Goal: Task Accomplishment & Management: Use online tool/utility

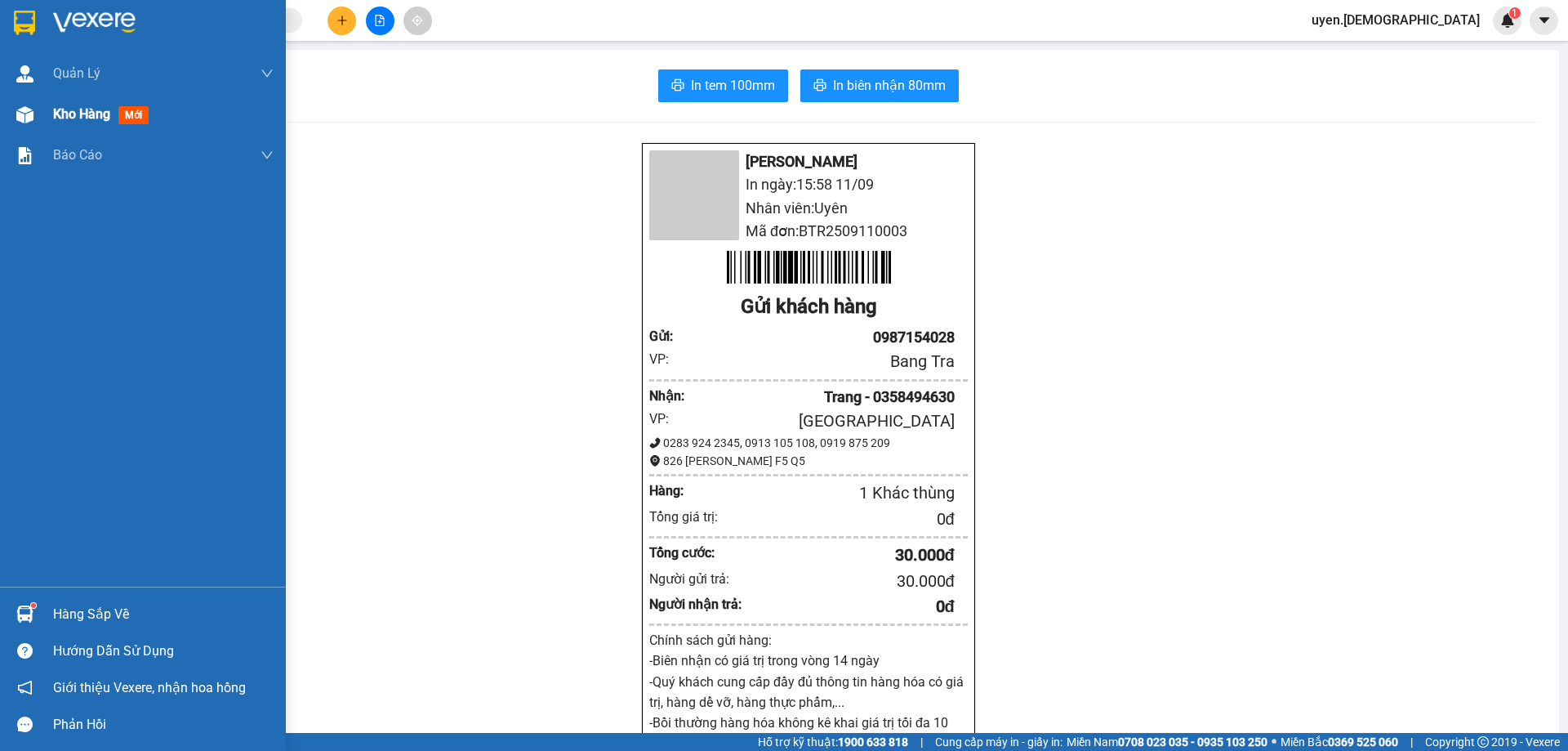
click at [90, 113] on span "Kho hàng" at bounding box center [81, 114] width 57 height 15
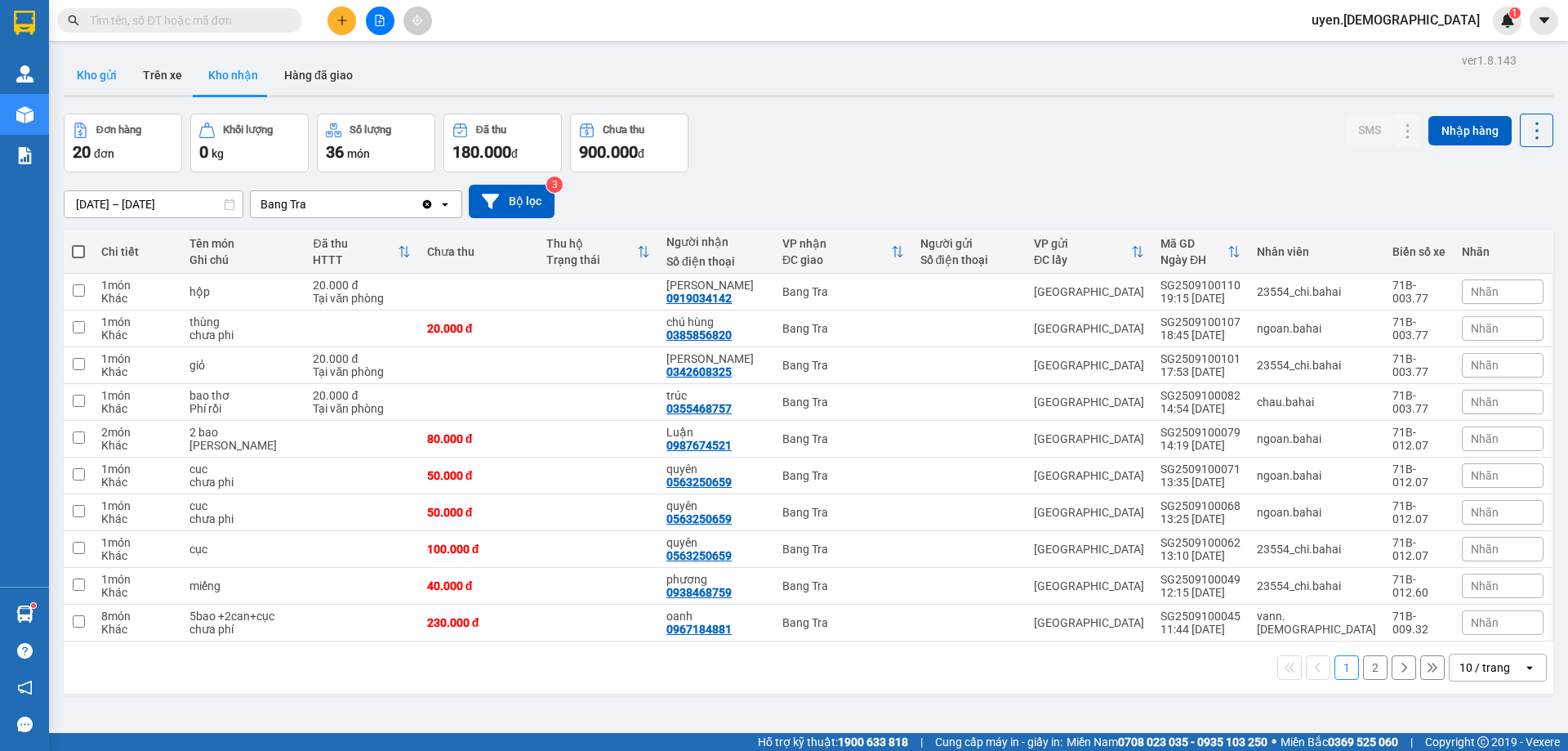
click at [95, 77] on button "Kho gửi" at bounding box center [97, 75] width 66 height 40
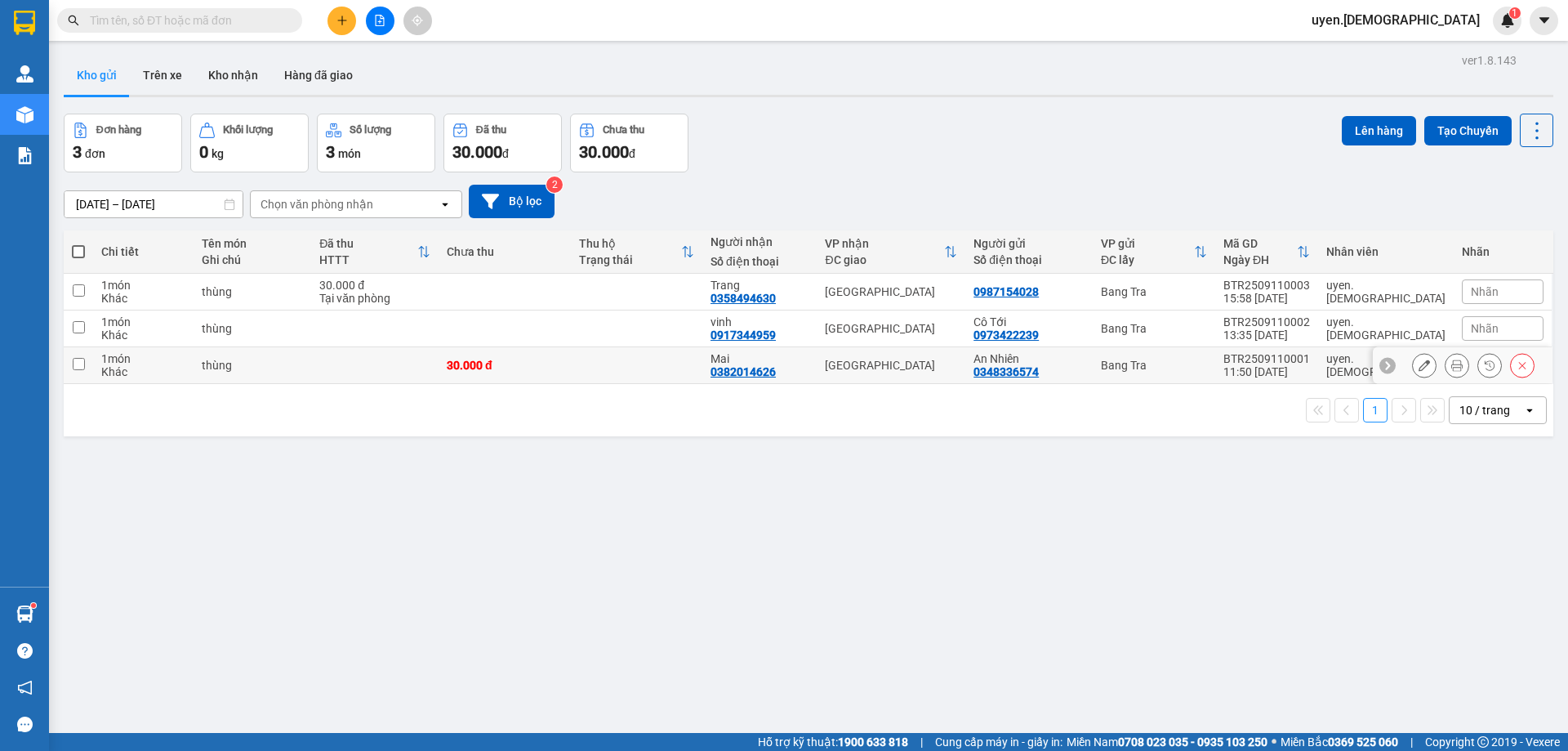
click at [477, 370] on div "30.000 đ" at bounding box center [505, 365] width 116 height 14
checkbox input "true"
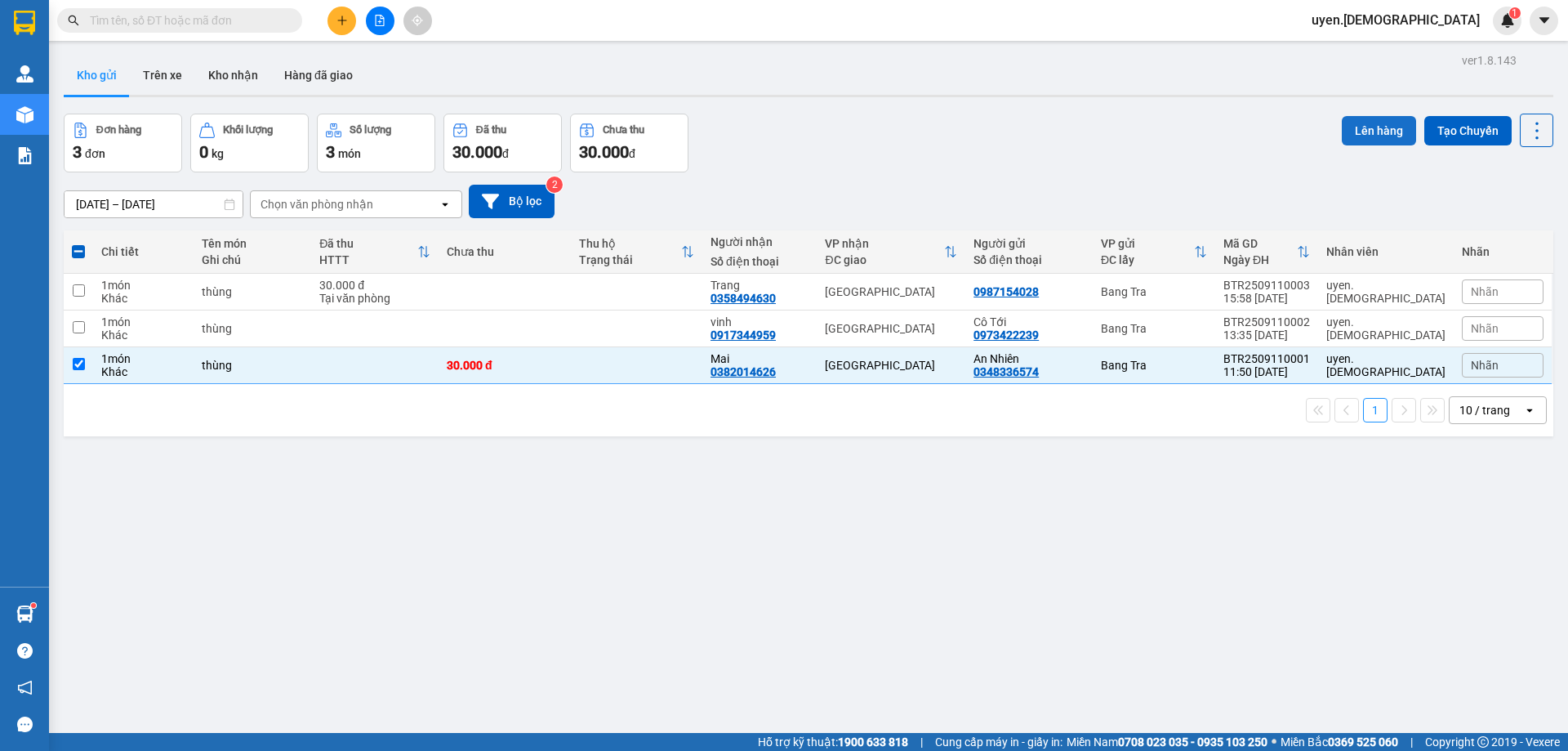
click at [1375, 131] on button "Lên hàng" at bounding box center [1378, 131] width 75 height 29
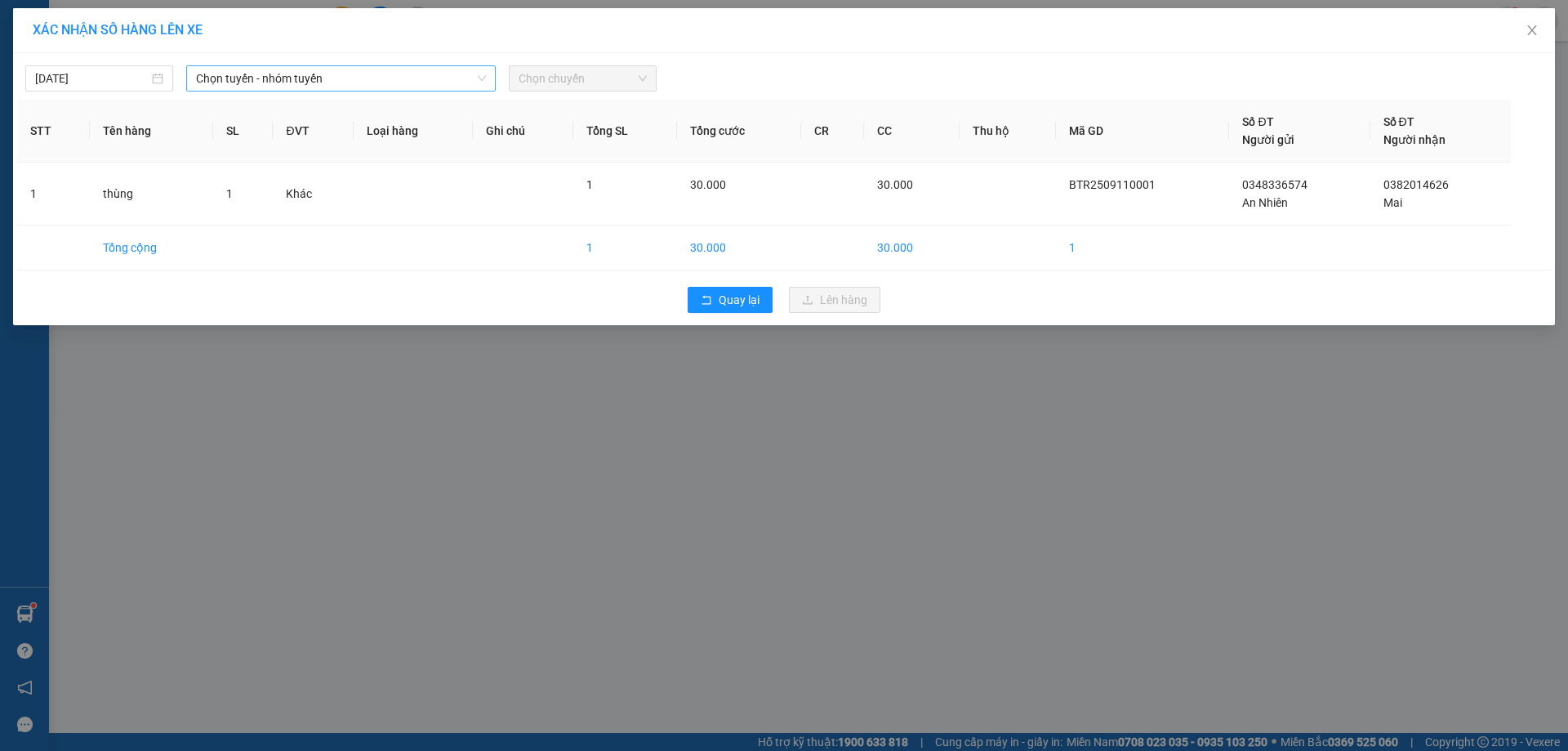
click at [482, 81] on icon "down" at bounding box center [482, 78] width 10 height 10
click at [477, 84] on span "Chọn tuyến - nhóm tuyến" at bounding box center [342, 77] width 290 height 24
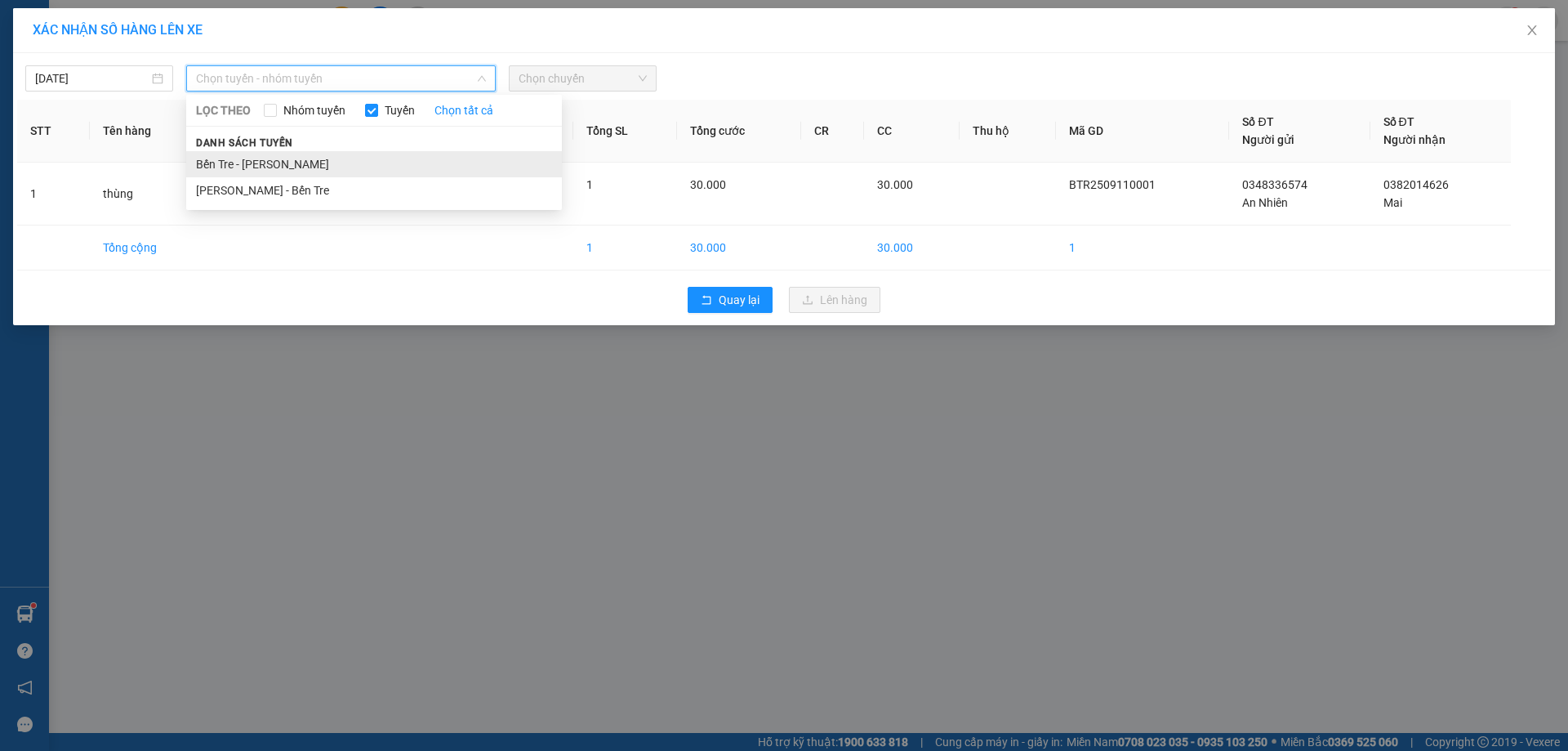
click at [259, 165] on li "Bến Tre - [PERSON_NAME]" at bounding box center [374, 164] width 376 height 26
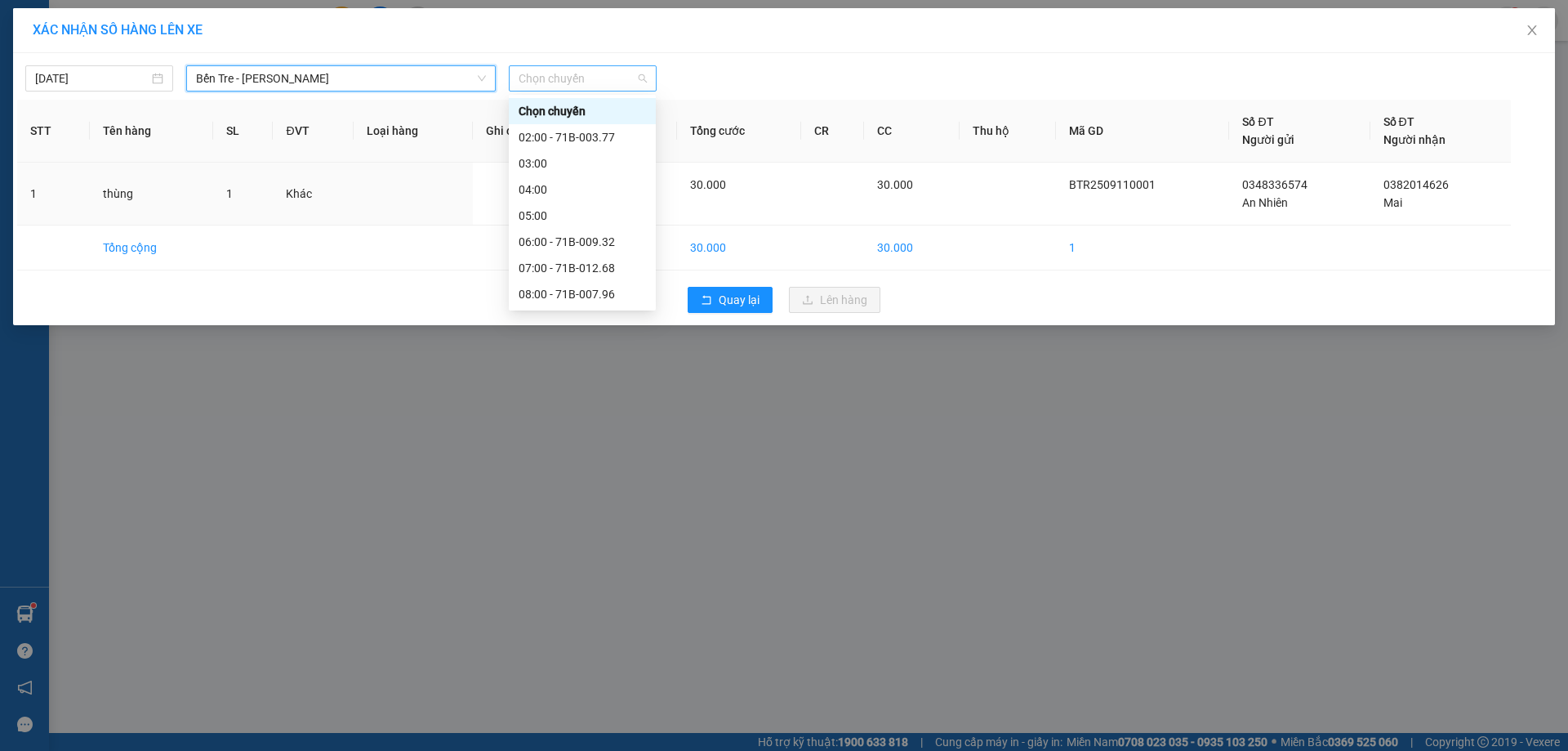
click at [636, 81] on span "Chọn chuyến" at bounding box center [583, 77] width 128 height 24
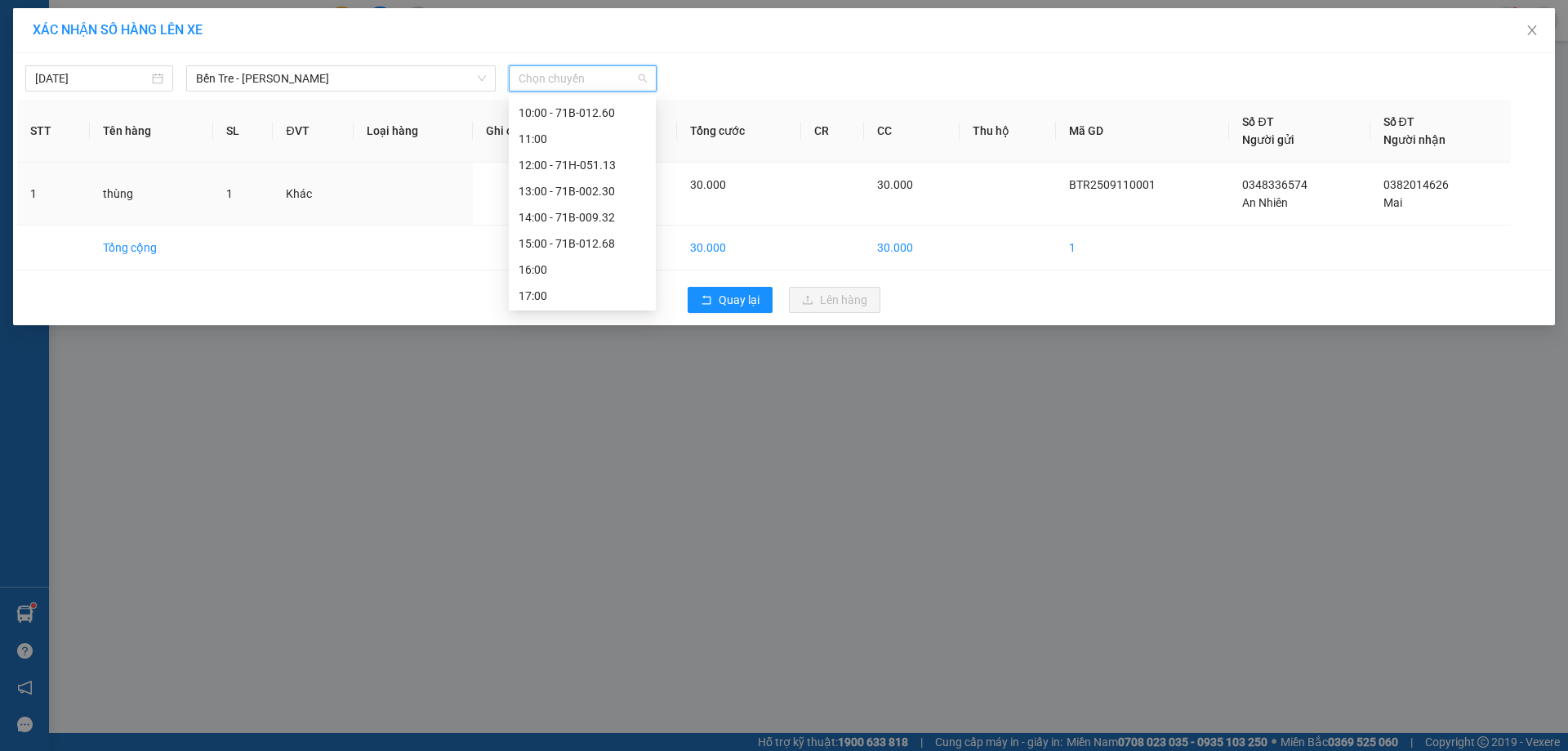
scroll to position [235, 0]
click at [539, 191] on div "13:00 - 71B-002.30" at bounding box center [583, 189] width 128 height 18
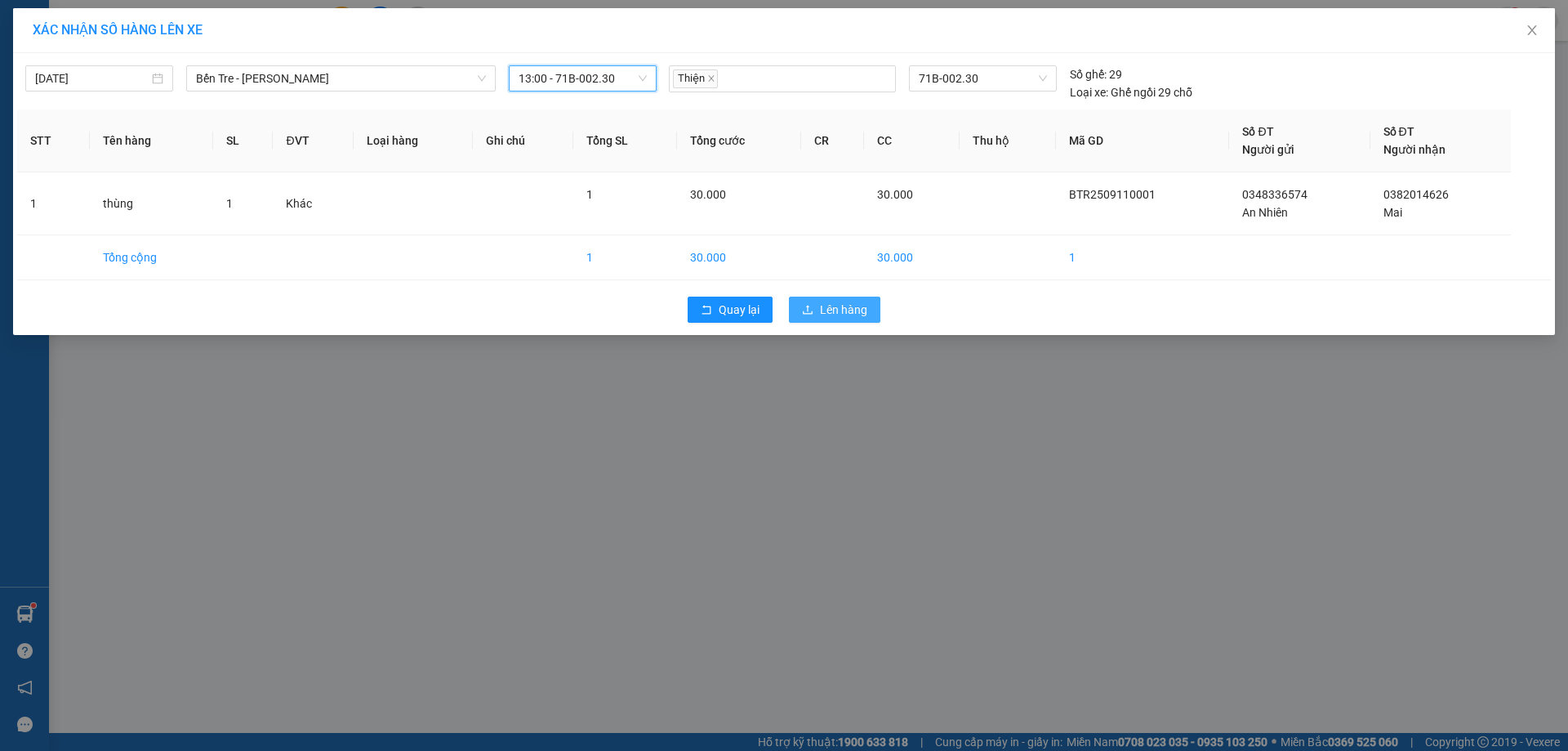
click at [840, 309] on span "Lên hàng" at bounding box center [843, 310] width 47 height 18
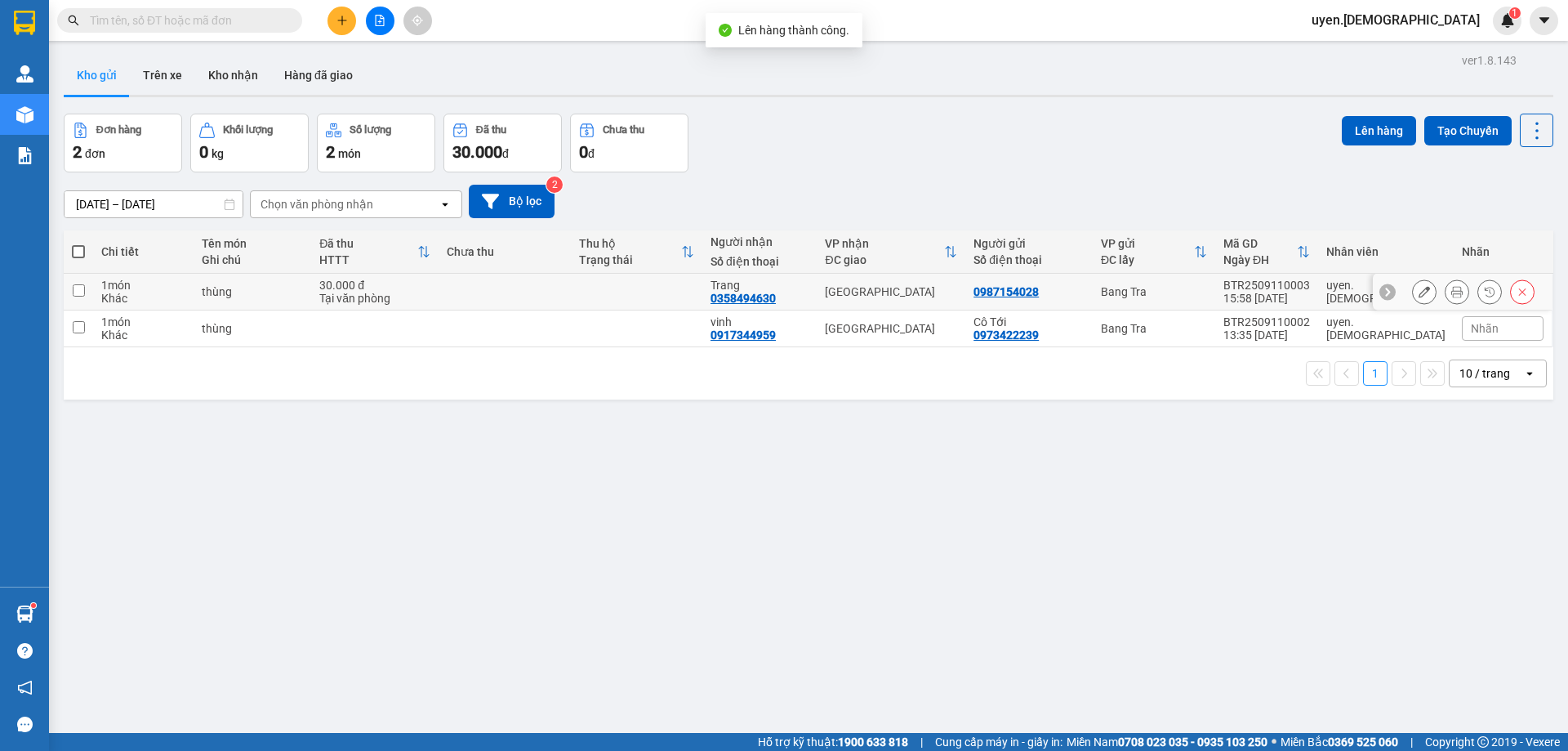
click at [417, 301] on div "Tại văn phòng" at bounding box center [375, 298] width 111 height 14
checkbox input "true"
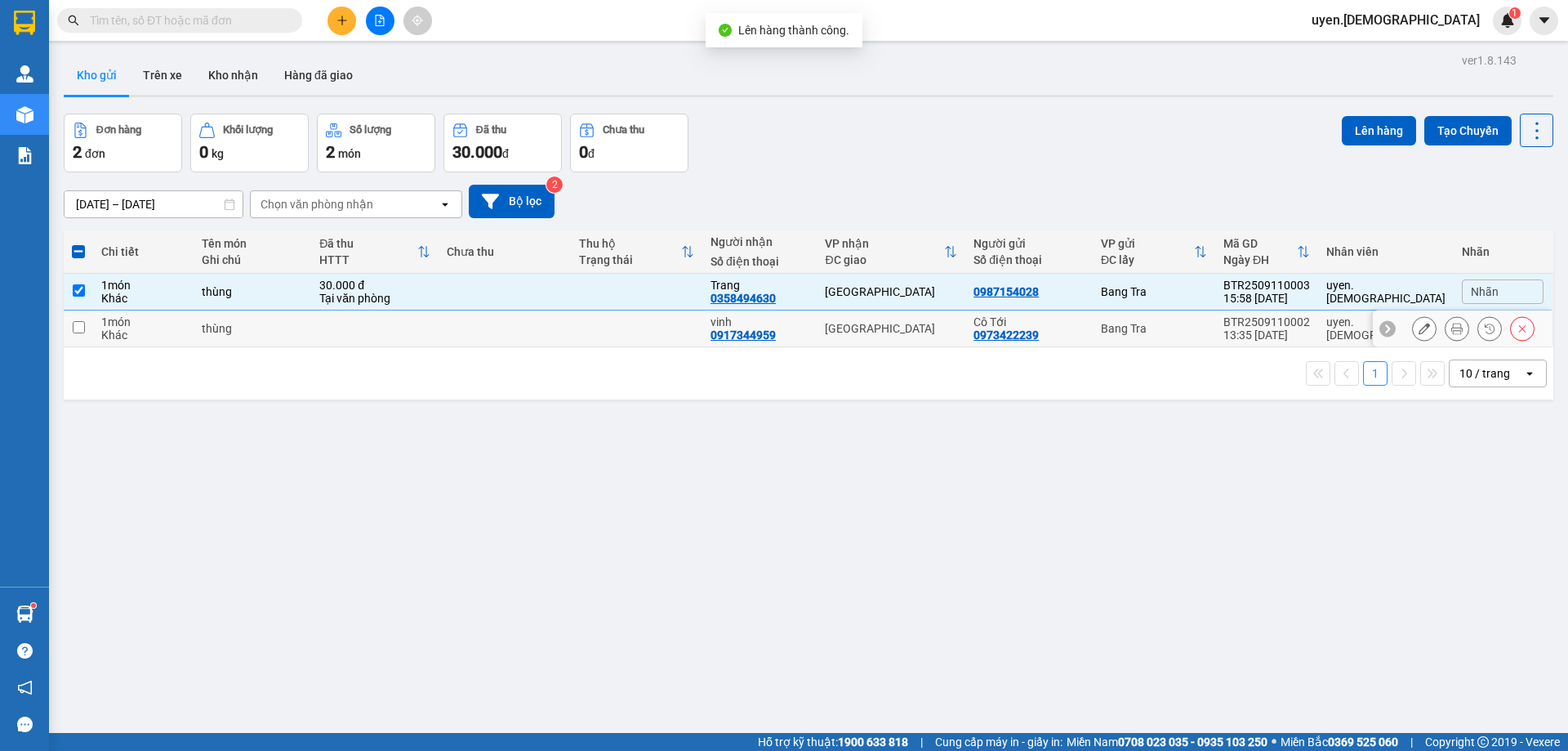
click at [428, 324] on td at bounding box center [376, 329] width 128 height 37
checkbox input "true"
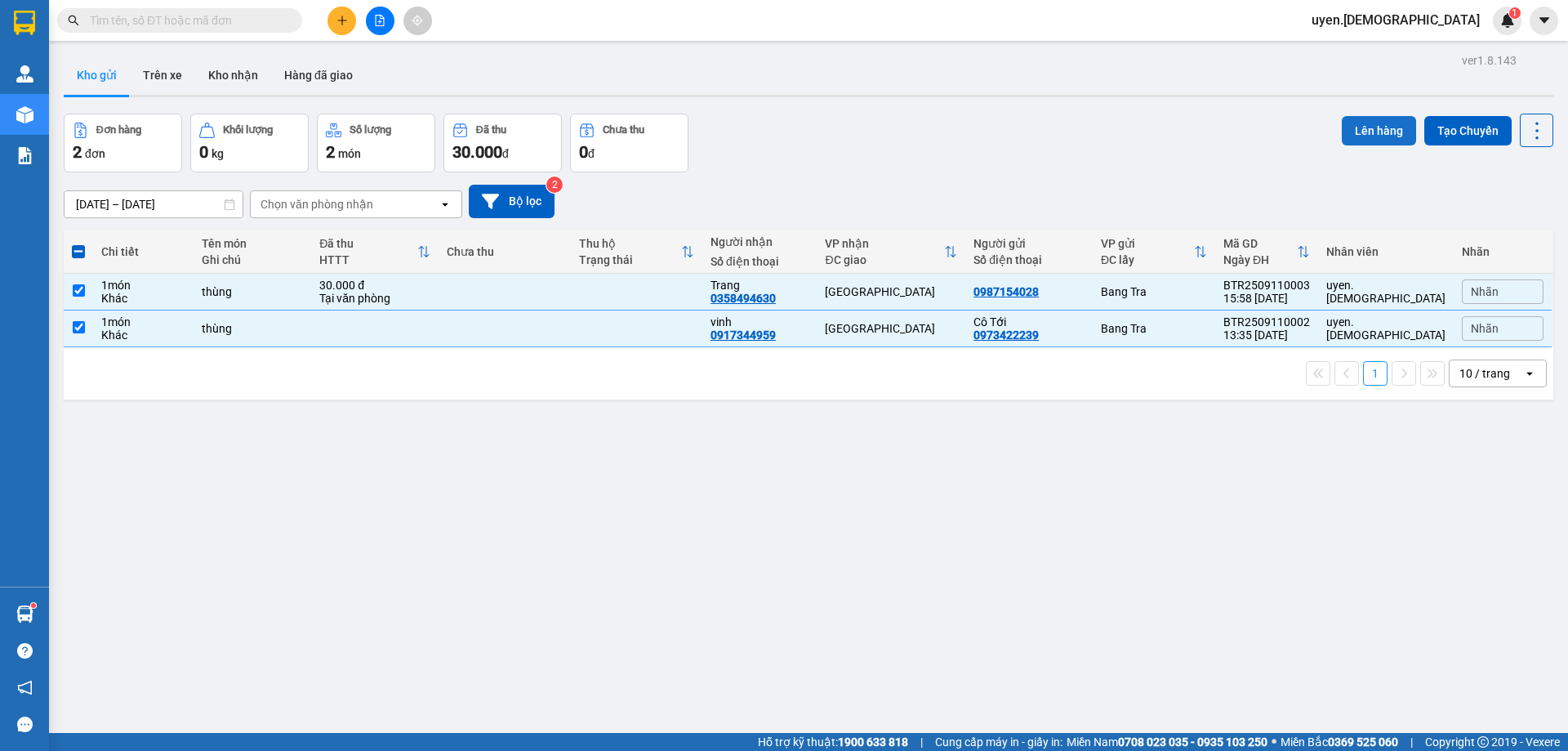
click at [1370, 135] on button "Lên hàng" at bounding box center [1378, 131] width 75 height 29
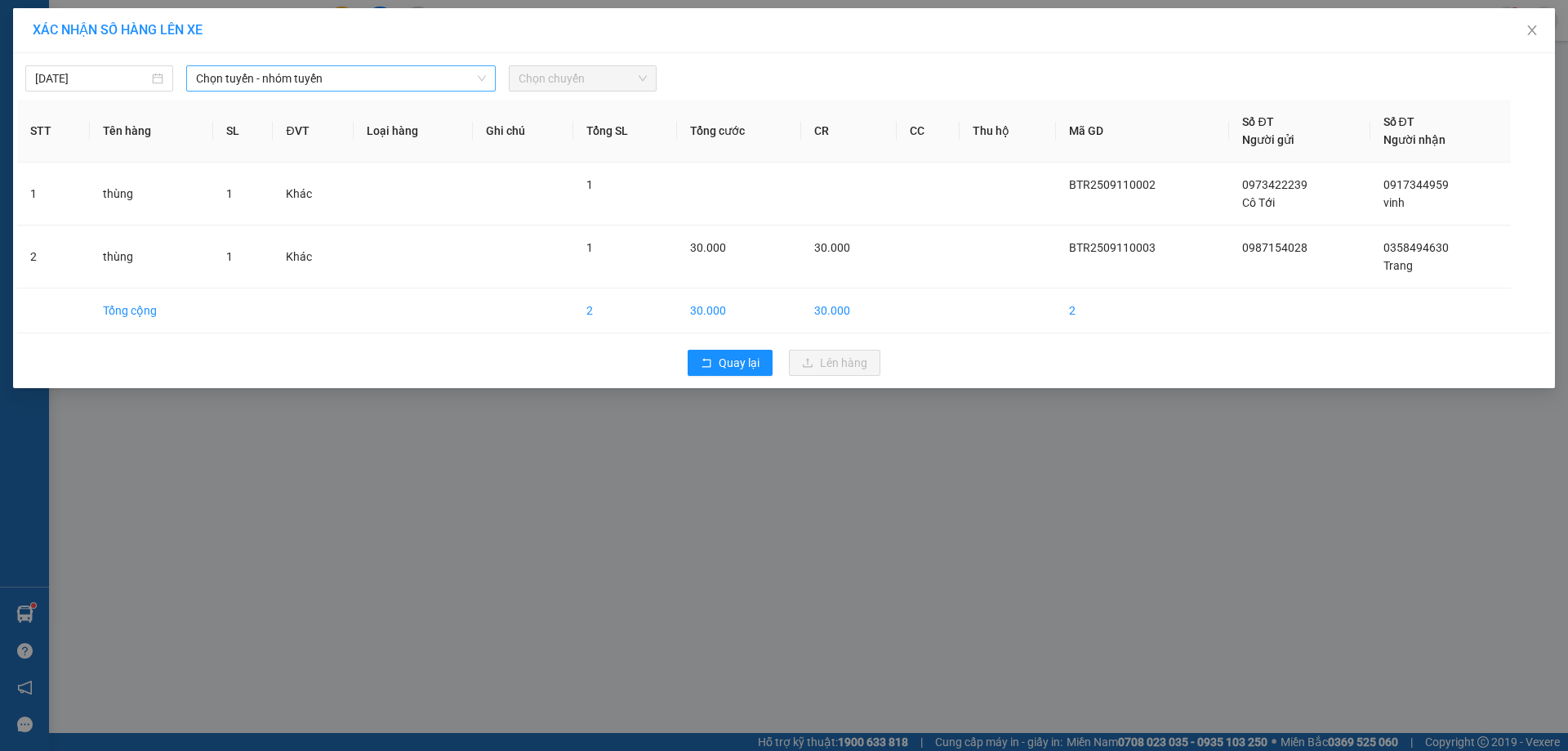
click at [480, 80] on icon "down" at bounding box center [482, 78] width 10 height 10
click at [478, 78] on icon "down" at bounding box center [482, 78] width 10 height 10
click at [485, 75] on icon "down" at bounding box center [482, 78] width 8 height 6
click at [641, 81] on span "Chọn chuyến" at bounding box center [583, 77] width 128 height 24
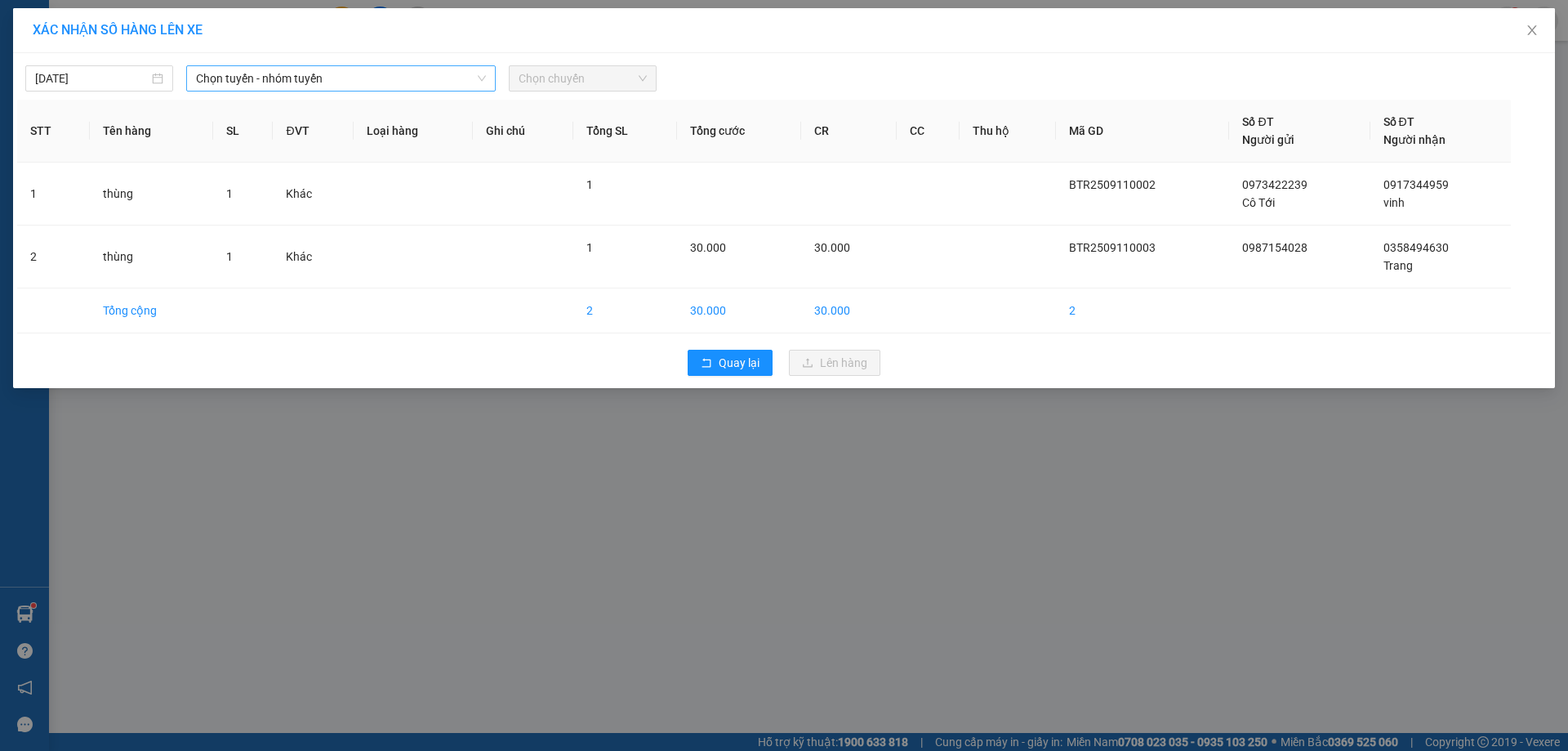
click at [478, 78] on icon "down" at bounding box center [482, 78] width 10 height 10
click at [150, 193] on td "thùng" at bounding box center [151, 194] width 123 height 63
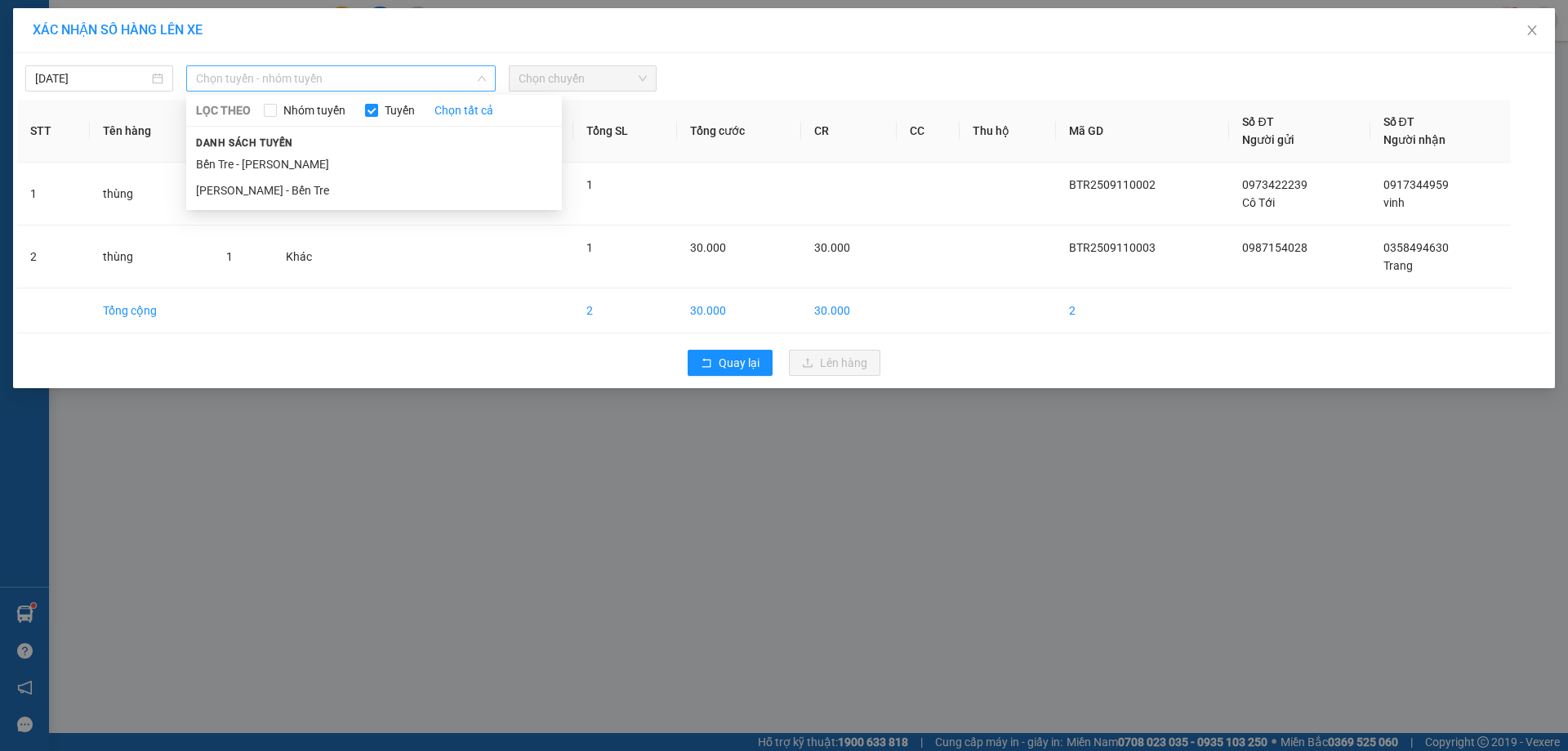
click at [487, 80] on div "Chọn tuyến - nhóm tuyến" at bounding box center [341, 78] width 310 height 26
click at [244, 165] on li "Bến Tre - [PERSON_NAME]" at bounding box center [374, 164] width 376 height 26
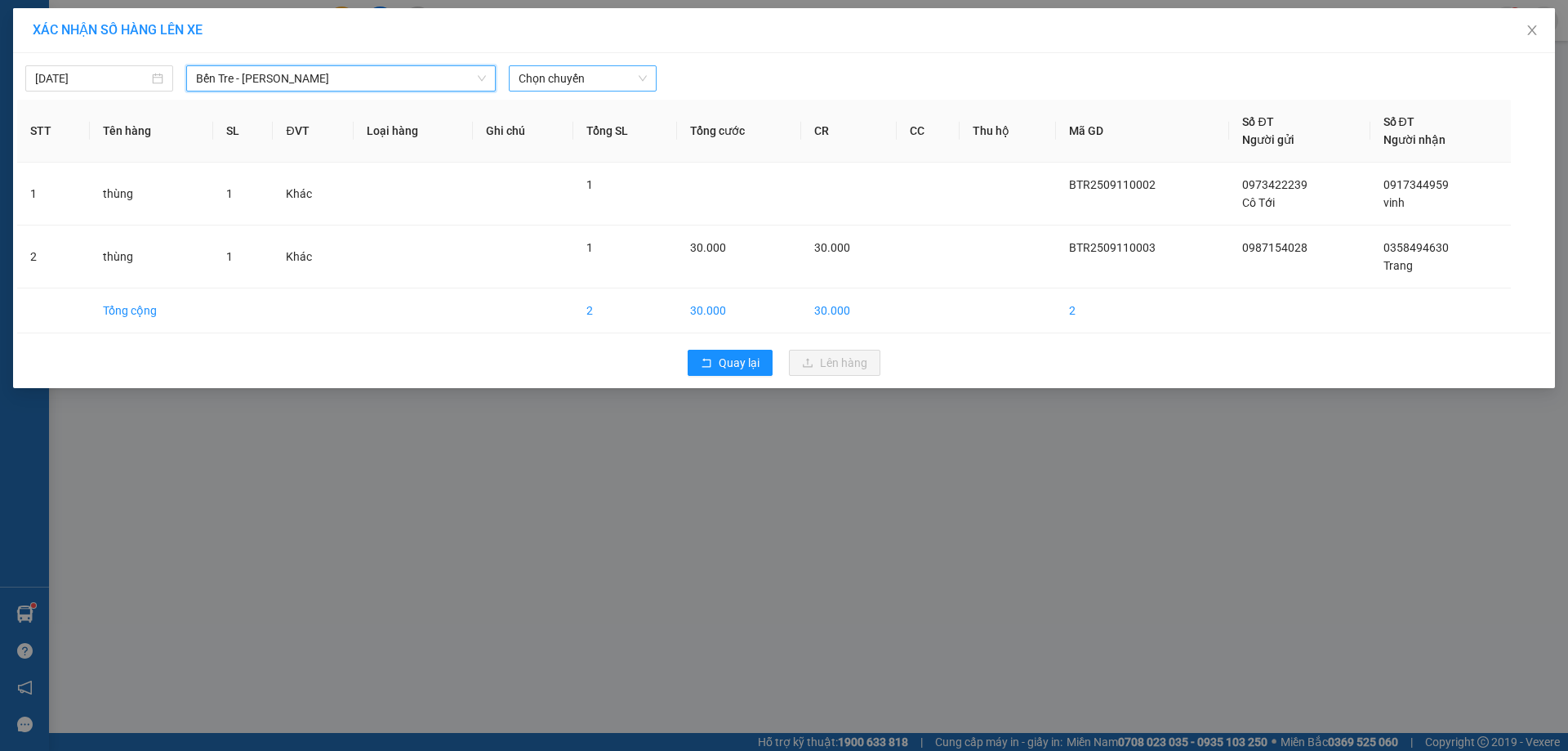
click at [620, 82] on span "Chọn chuyến" at bounding box center [583, 77] width 128 height 24
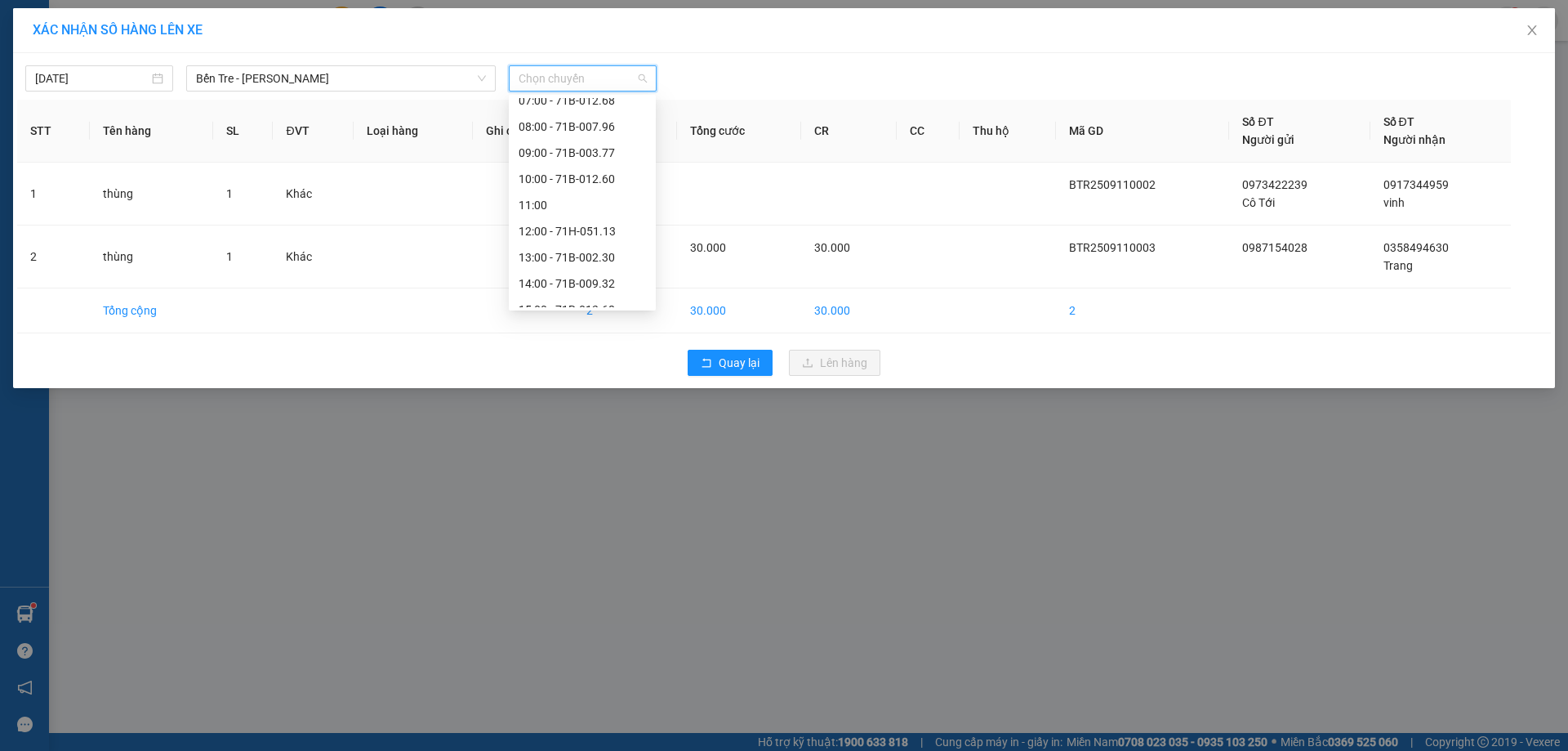
scroll to position [235, 0]
click at [528, 296] on div "17:00" at bounding box center [583, 294] width 128 height 18
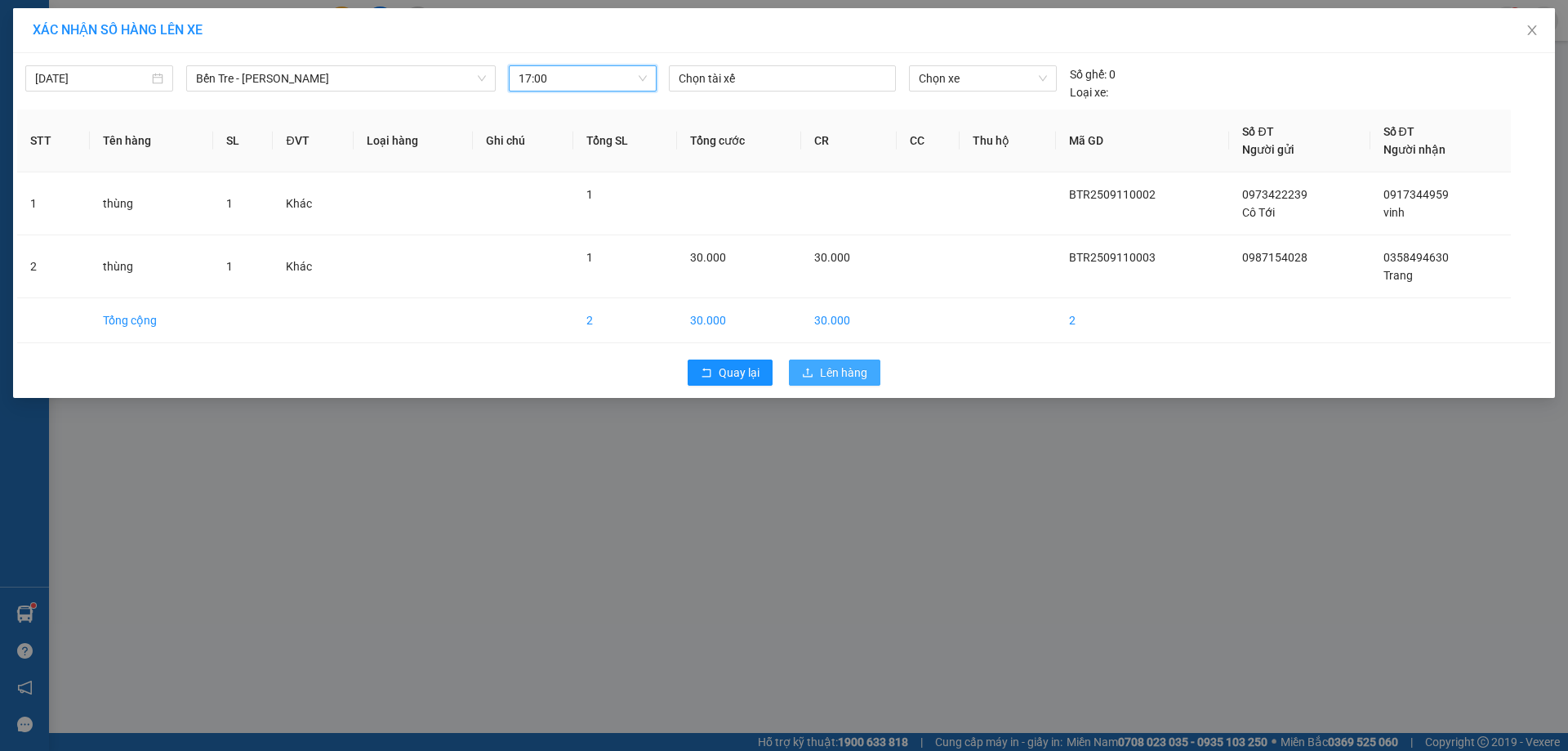
click at [839, 376] on span "Lên hàng" at bounding box center [843, 373] width 47 height 18
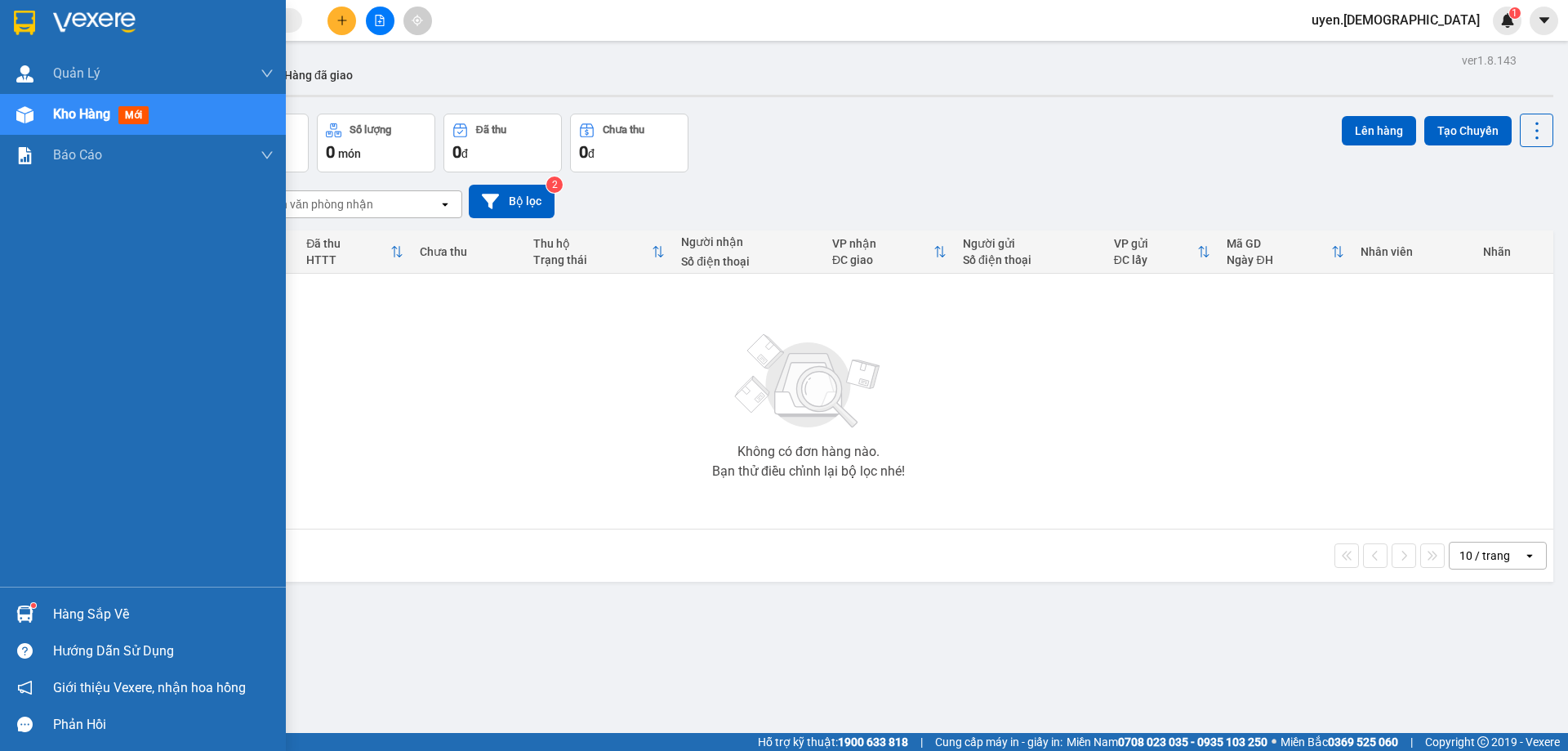
click at [36, 620] on div at bounding box center [25, 614] width 29 height 29
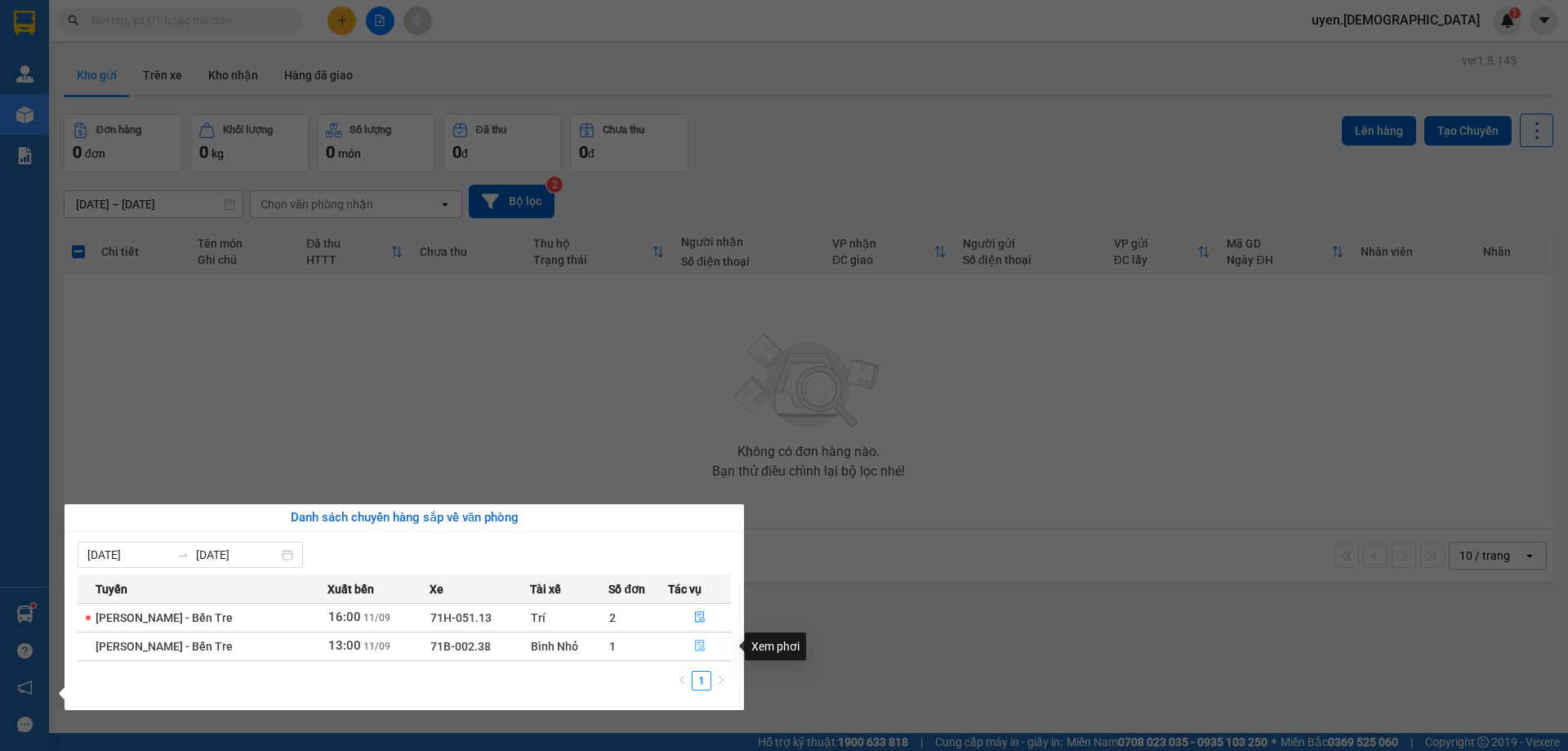
click at [696, 648] on icon "file-done" at bounding box center [700, 646] width 12 height 12
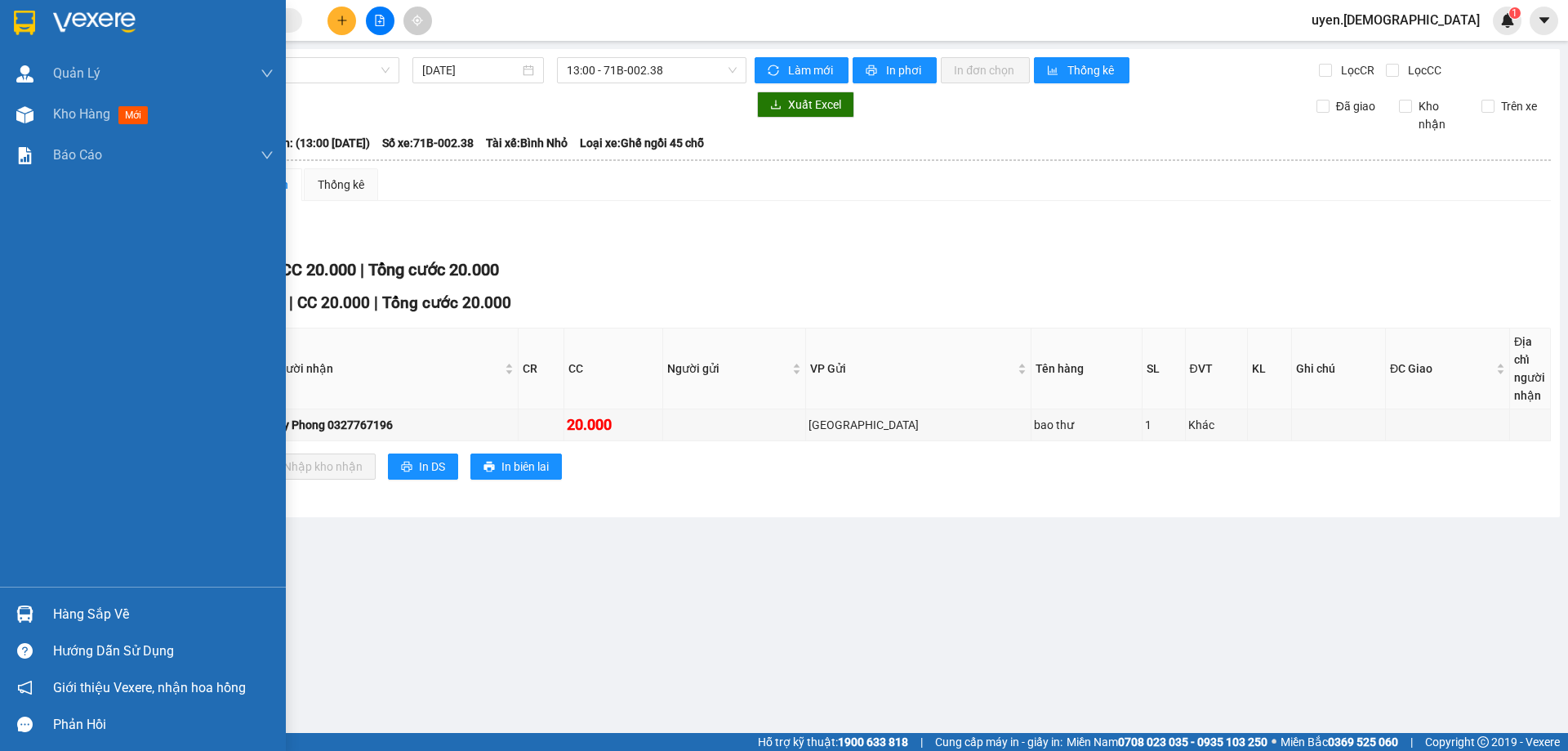
click at [28, 616] on img at bounding box center [25, 614] width 17 height 17
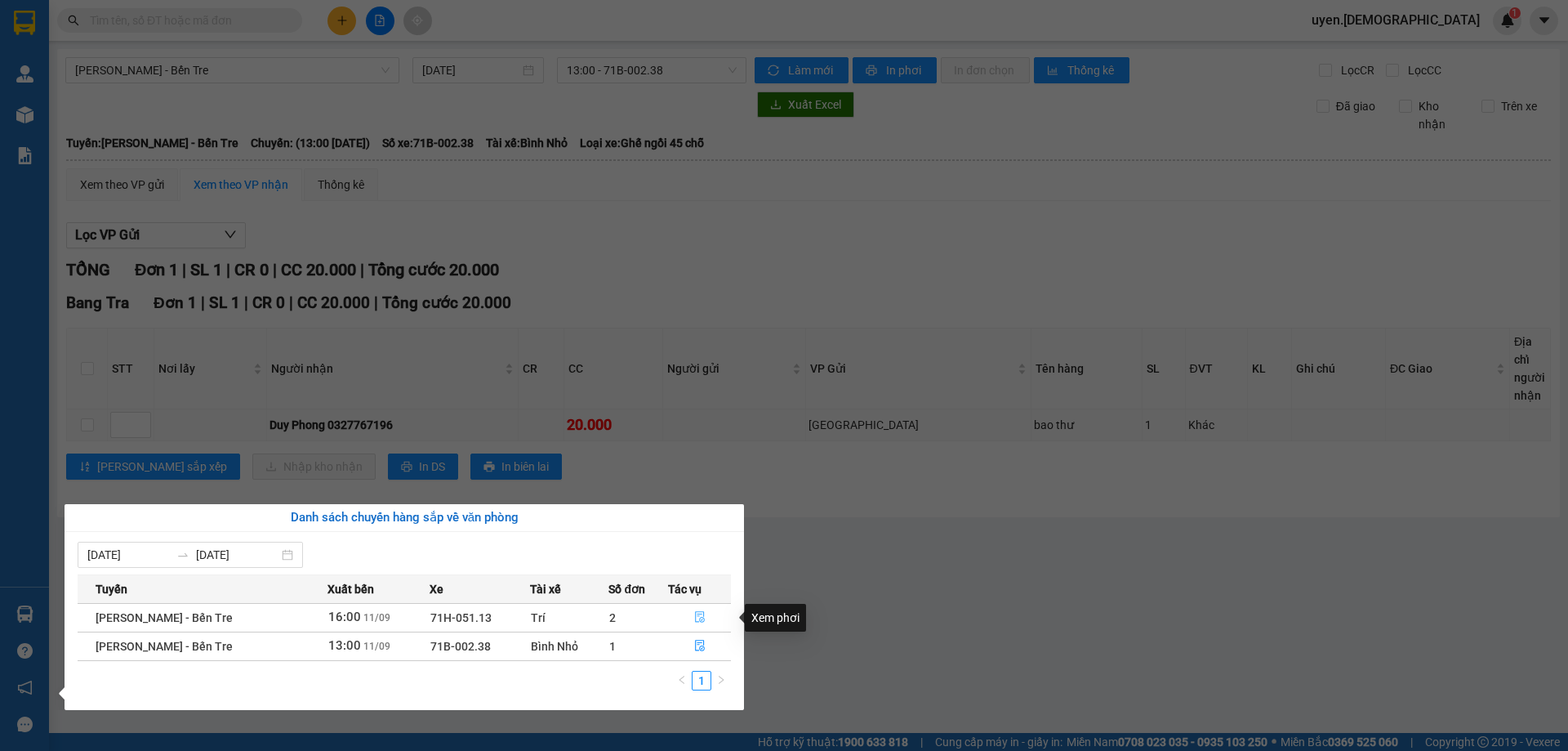
click at [698, 617] on icon "file-done" at bounding box center [700, 617] width 10 height 12
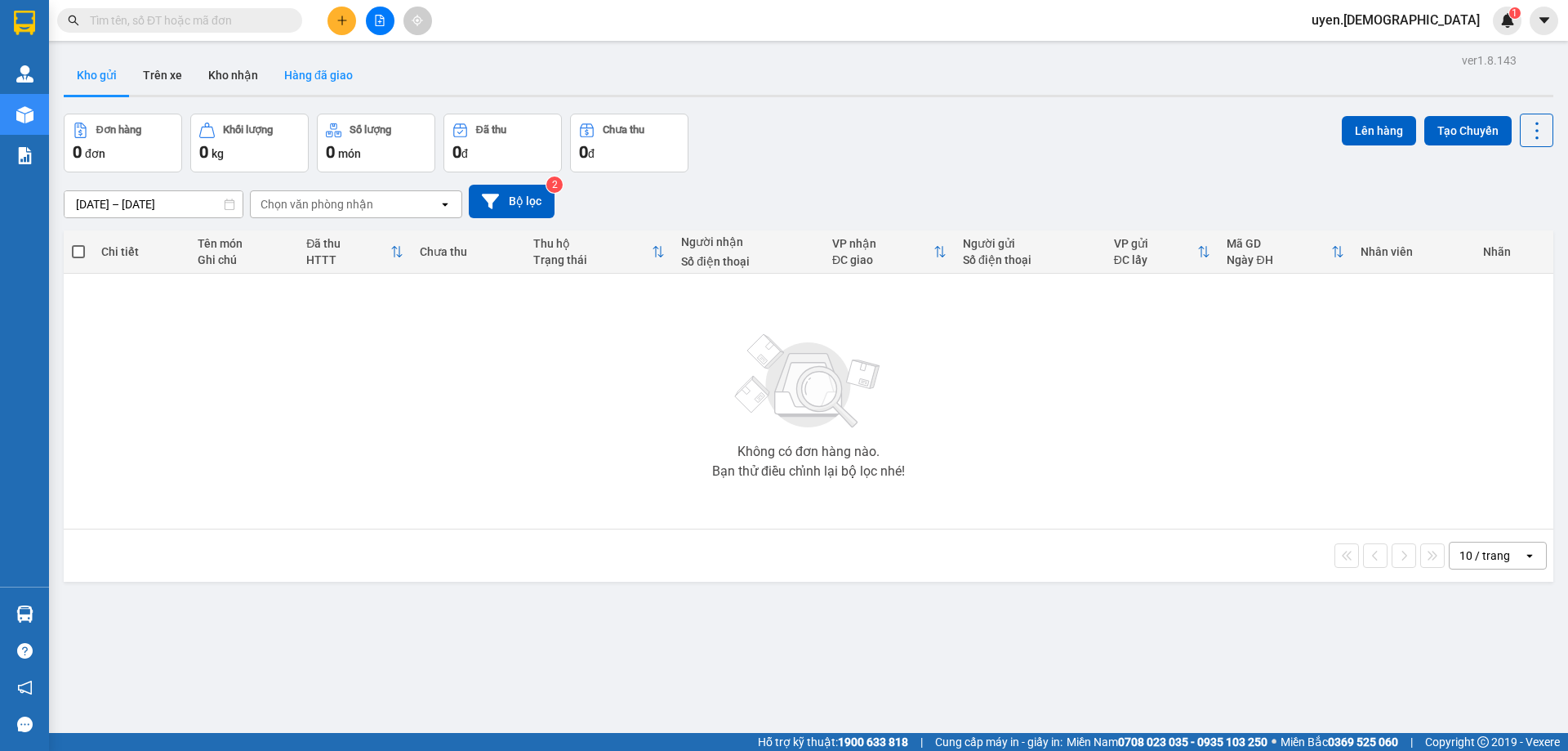
click at [323, 75] on button "Hàng đã giao" at bounding box center [318, 75] width 95 height 40
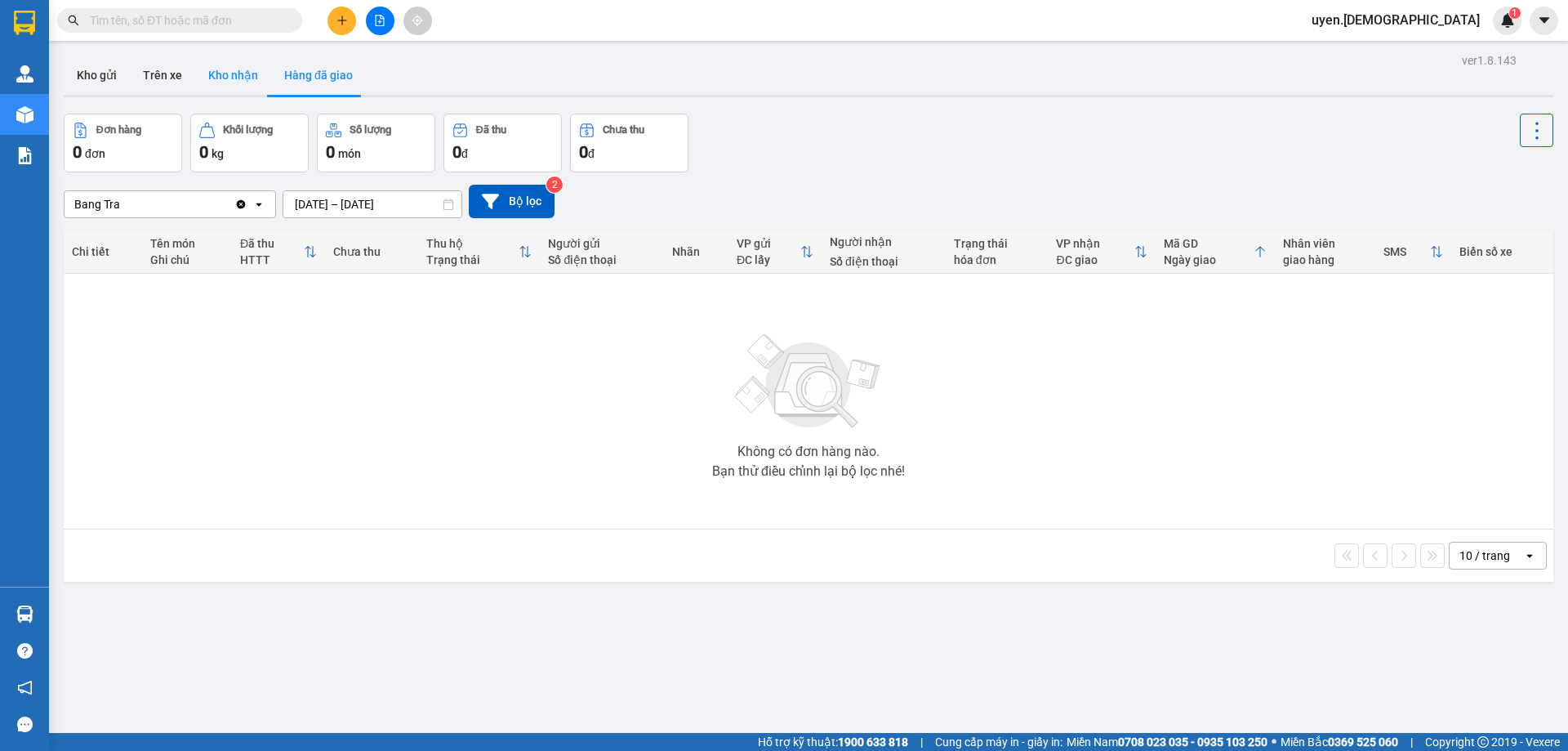
click at [248, 84] on button "Kho nhận" at bounding box center [233, 75] width 75 height 40
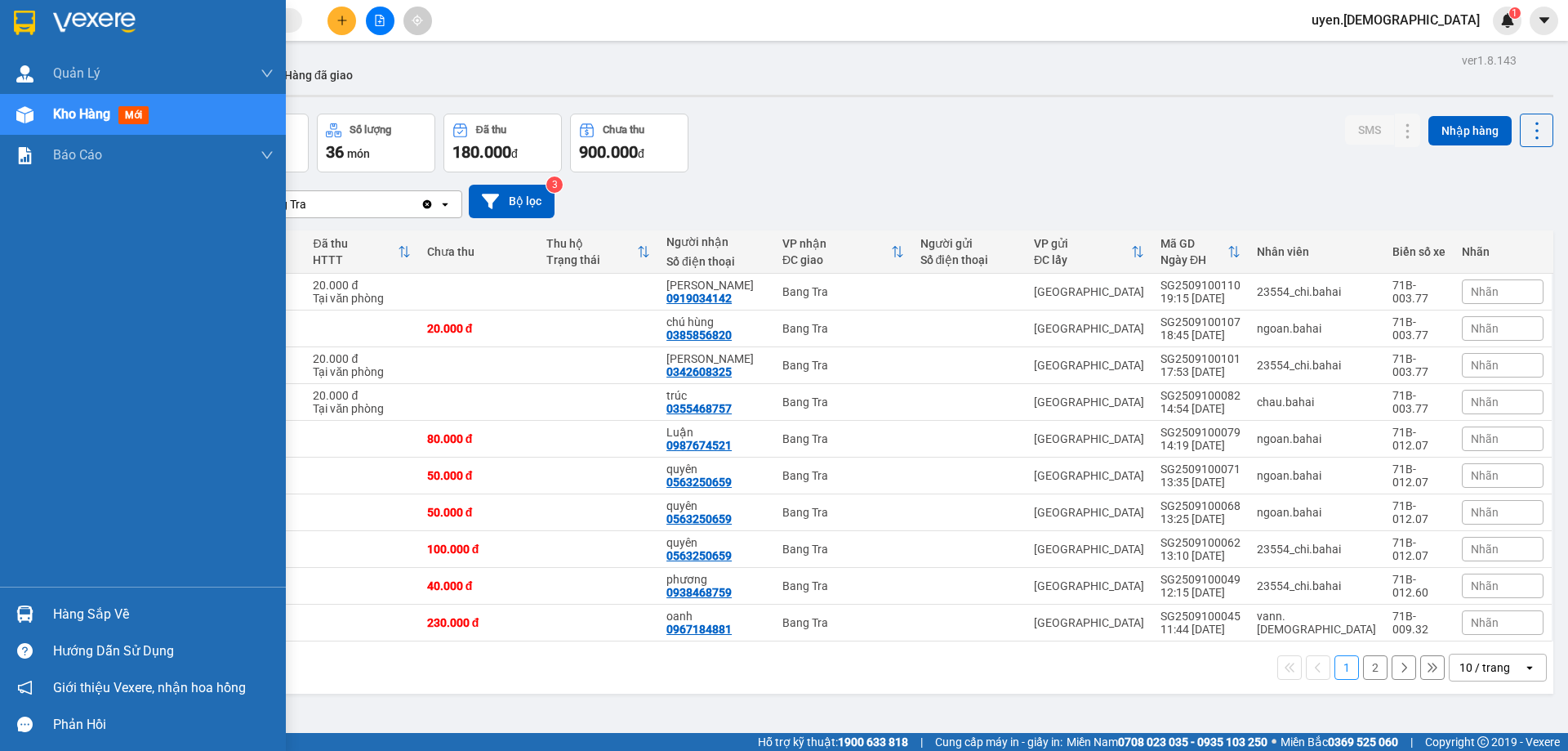
click at [49, 618] on div "Hàng sắp về" at bounding box center [142, 614] width 286 height 37
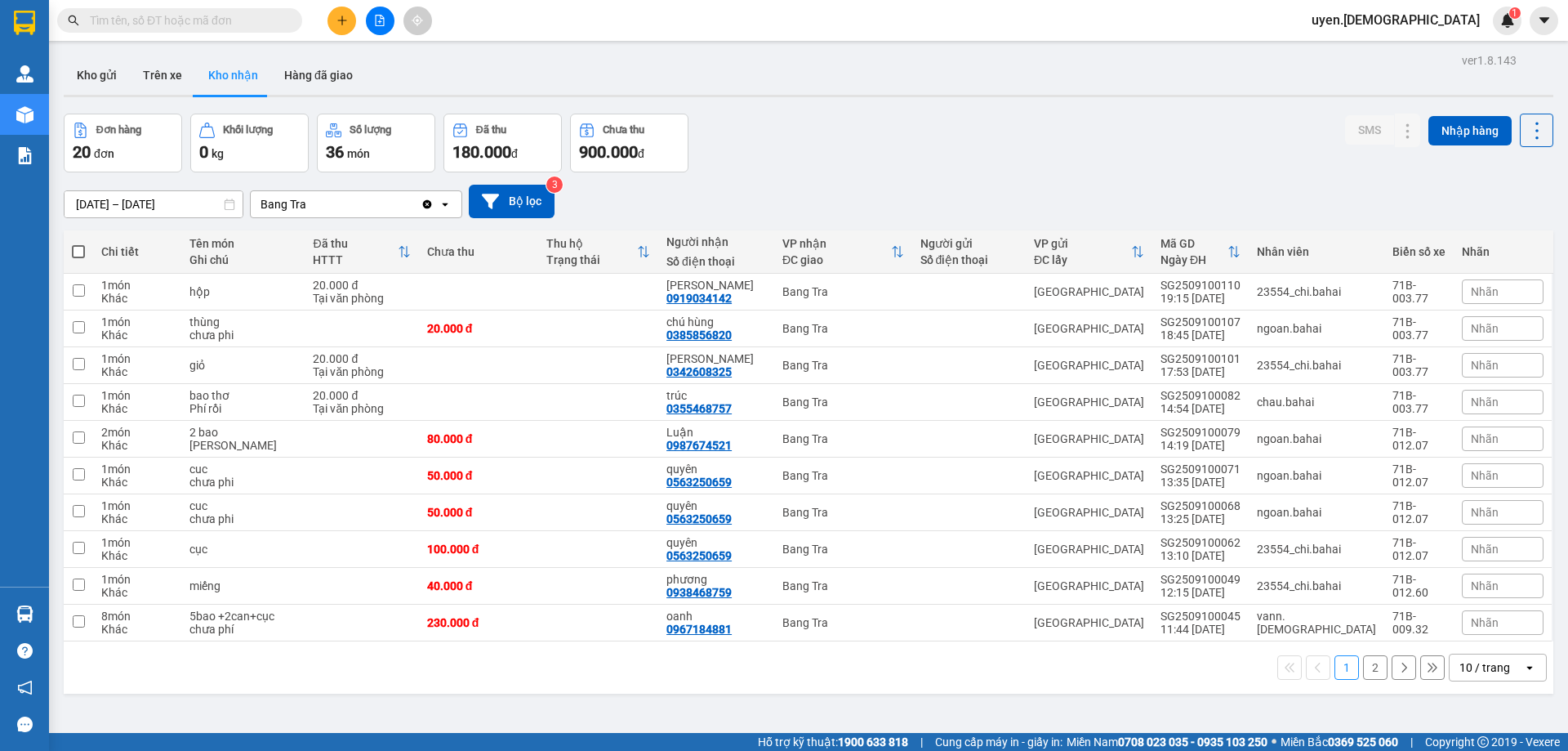
click at [927, 152] on section "Kết quả tìm kiếm ( 0 ) Bộ lọc No Data uyen.bahai 1 Quản Lý Quản lý khách hàng m…" at bounding box center [784, 376] width 1568 height 751
